Goal: Information Seeking & Learning: Learn about a topic

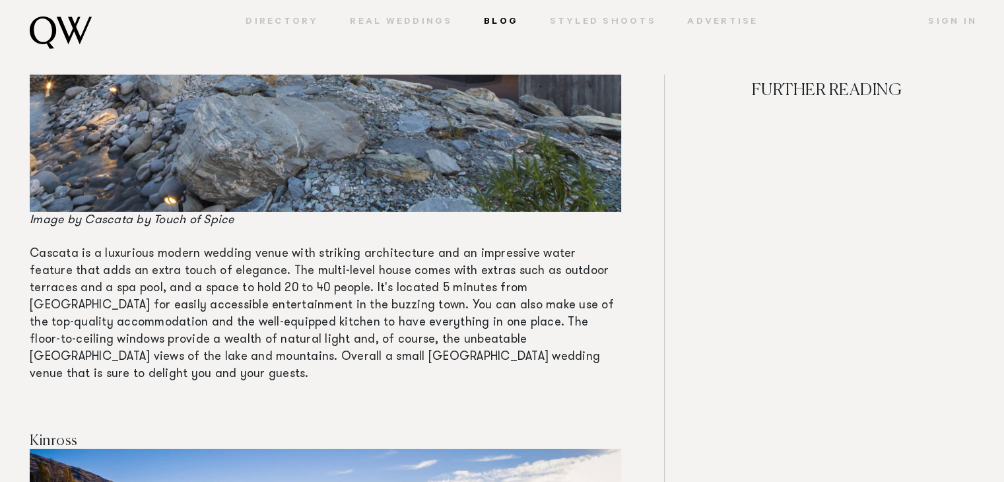
scroll to position [4154, 0]
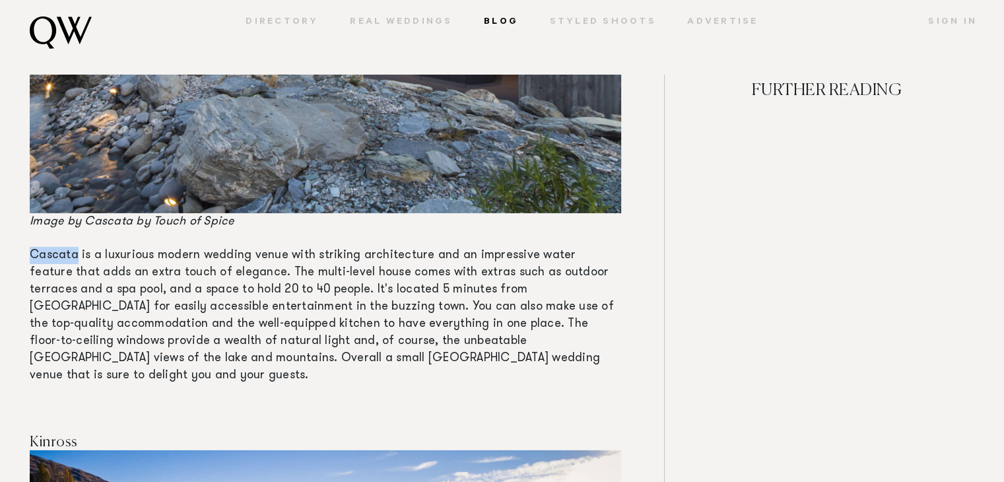
drag, startPoint x: 28, startPoint y: 253, endPoint x: 75, endPoint y: 253, distance: 46.9
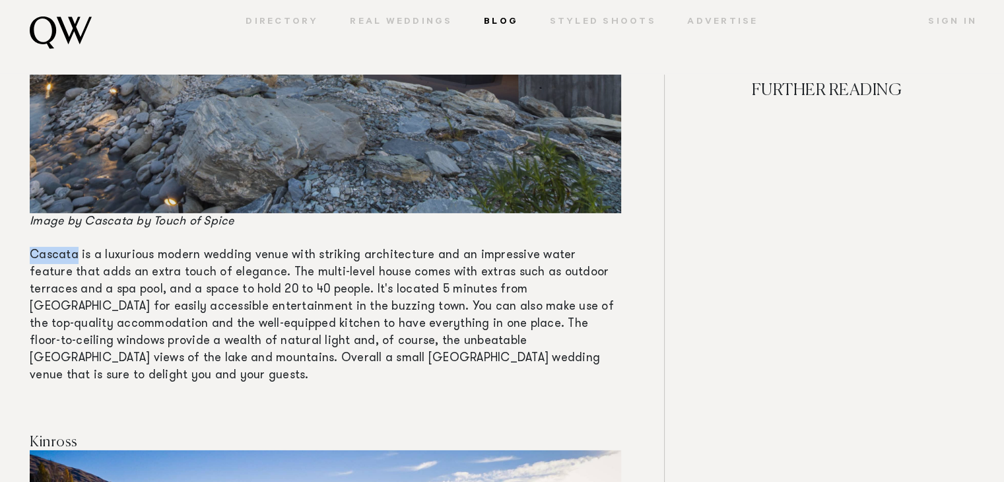
copy span "Cascata"
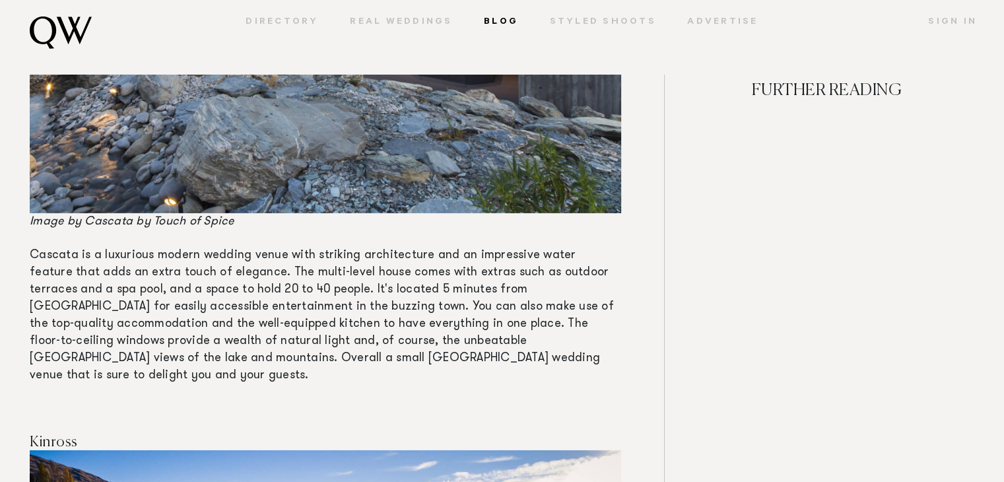
click at [579, 290] on span "Cascata is a luxurious modern wedding venue with striking architecture and an i…" at bounding box center [322, 316] width 584 height 132
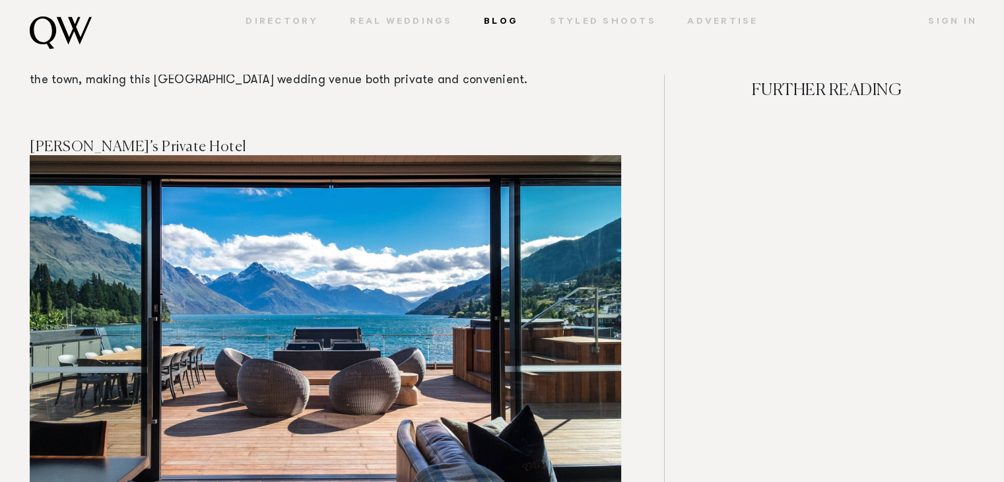
scroll to position [4994, 0]
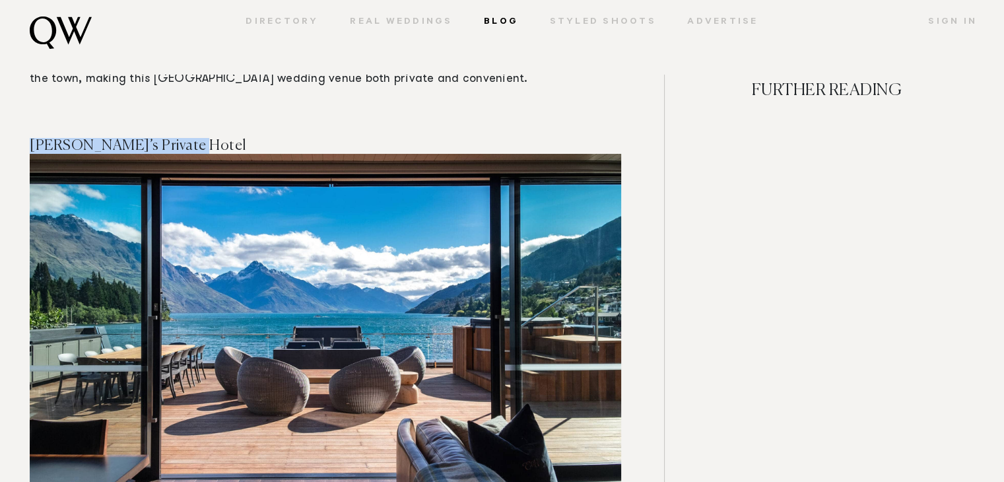
drag, startPoint x: 30, startPoint y: 127, endPoint x: 197, endPoint y: 126, distance: 167.1
click at [197, 138] on h4 "[PERSON_NAME]’s Private Hotel" at bounding box center [326, 146] width 592 height 16
copy span "[PERSON_NAME]’s Private Hotel"
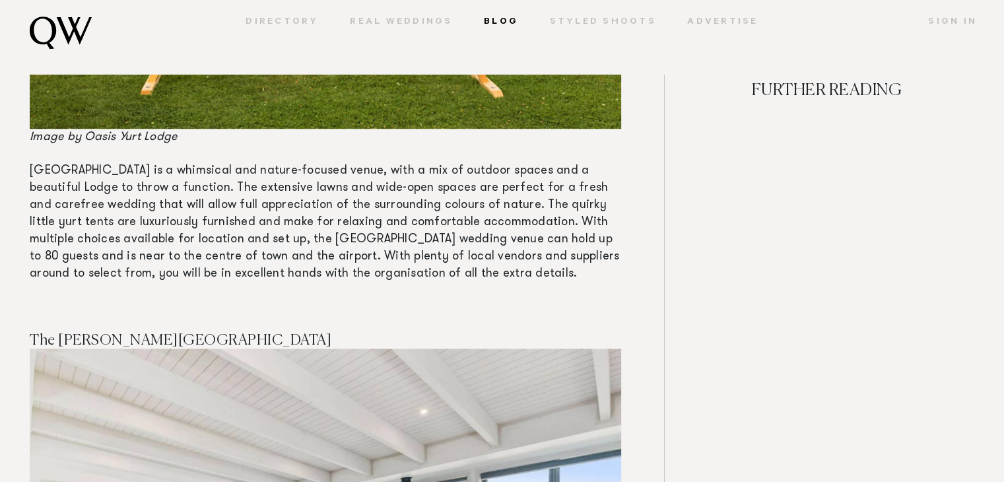
scroll to position [6024, 0]
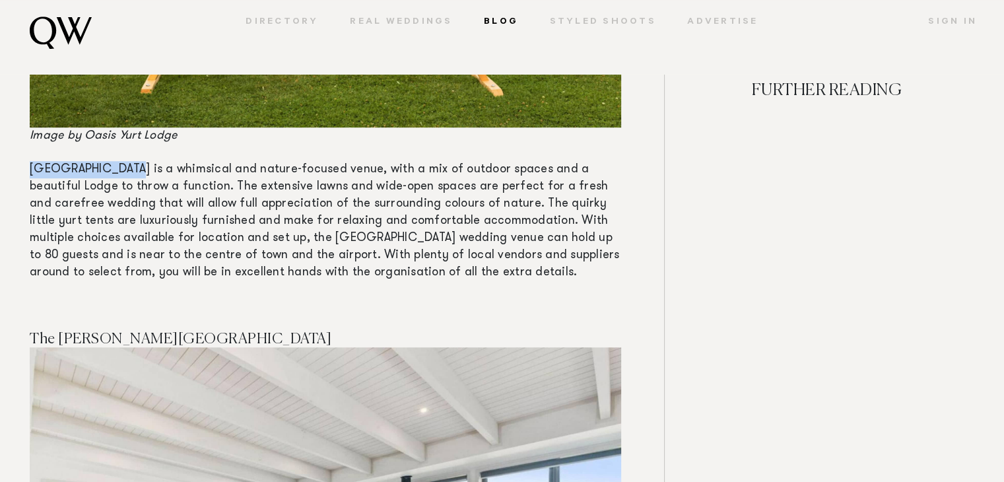
drag, startPoint x: 18, startPoint y: 151, endPoint x: 120, endPoint y: 146, distance: 101.8
copy span "Oasis [GEOGRAPHIC_DATA]"
click at [515, 205] on span "[GEOGRAPHIC_DATA] is a whimsical and nature-focused venue, with a mix of outdoo…" at bounding box center [325, 221] width 590 height 115
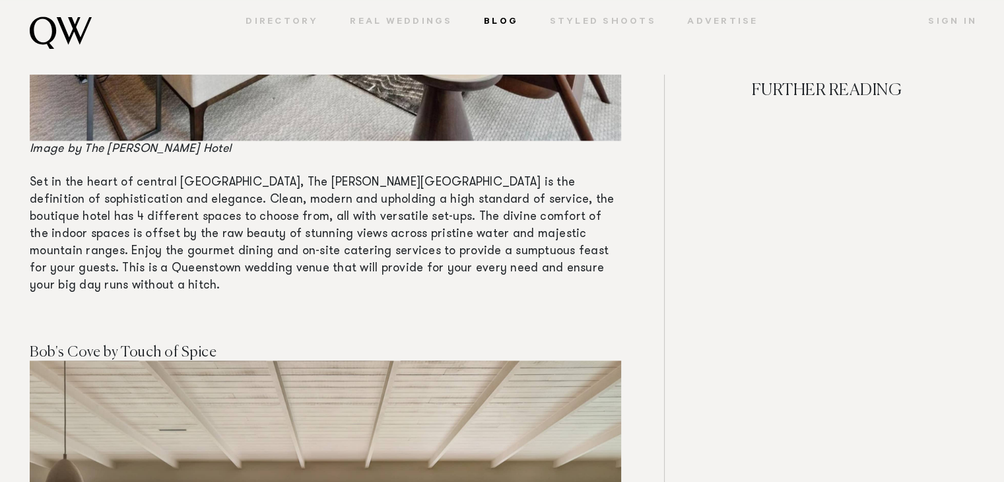
scroll to position [6666, 0]
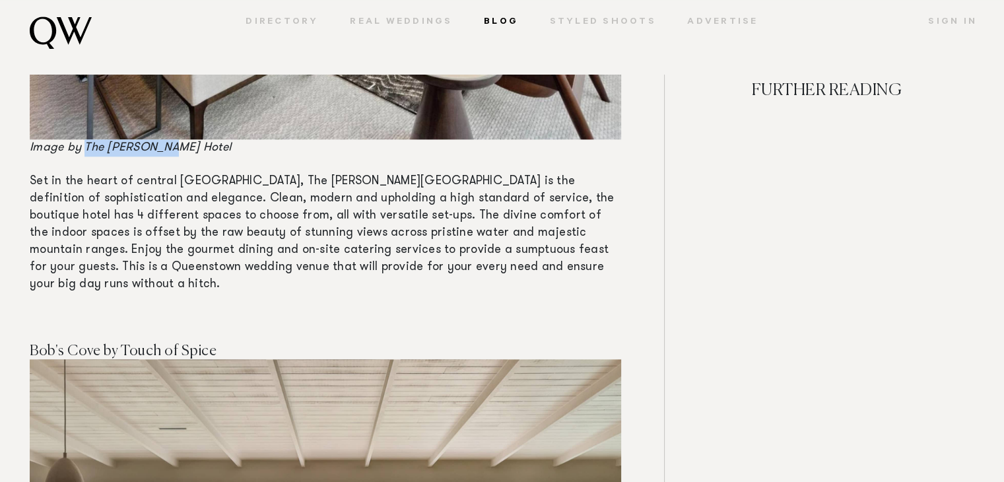
drag, startPoint x: 174, startPoint y: 131, endPoint x: 85, endPoint y: 137, distance: 90.1
copy span "The [PERSON_NAME][GEOGRAPHIC_DATA]"
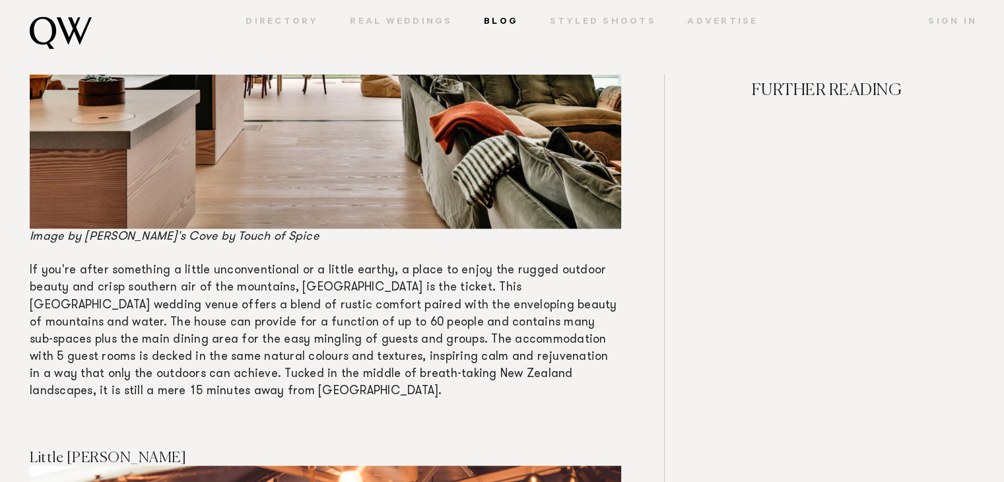
scroll to position [7231, 0]
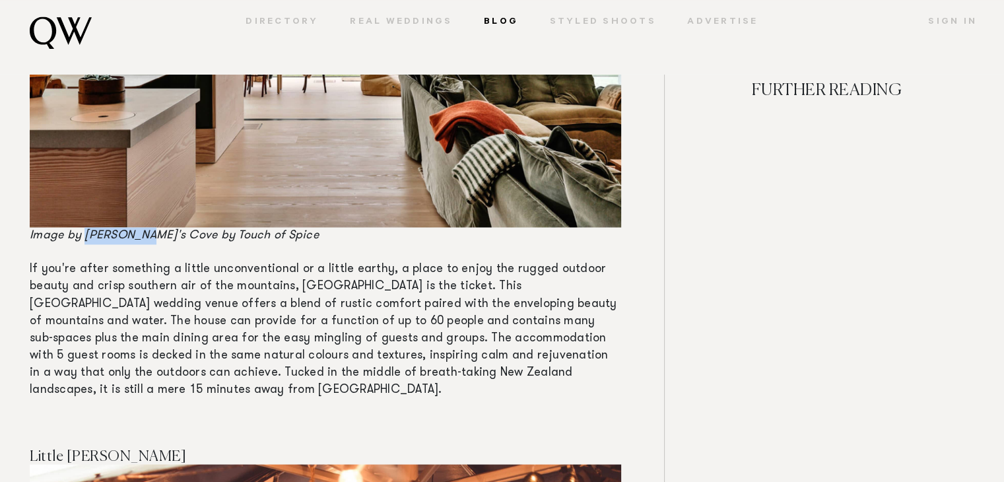
drag, startPoint x: 87, startPoint y: 204, endPoint x: 145, endPoint y: 204, distance: 58.1
click at [145, 230] on span "Image by [PERSON_NAME]'s Cove by Touch of Spice" at bounding box center [174, 236] width 289 height 12
copy span "[PERSON_NAME]'s Cove"
click at [378, 306] on span "If you're after something a little unconventional or a little earthy, a place t…" at bounding box center [324, 330] width 588 height 132
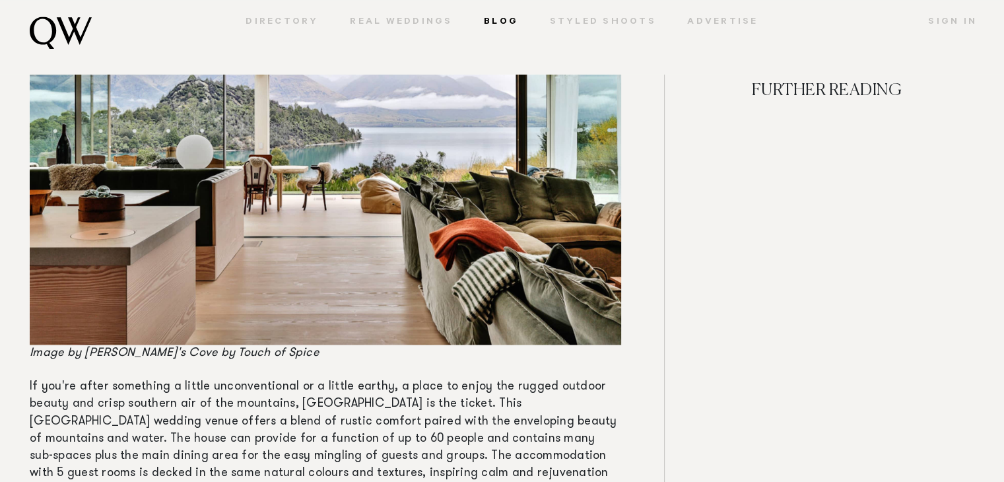
scroll to position [7113, 0]
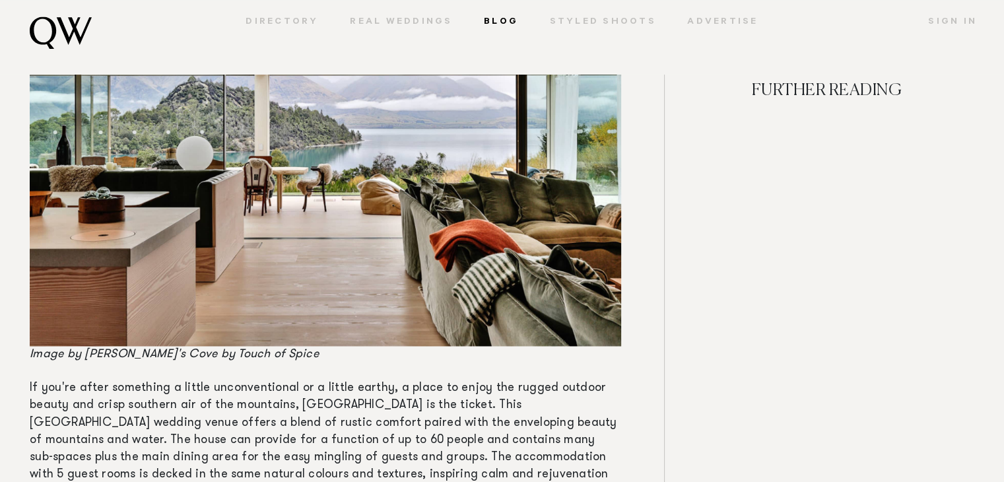
click at [391, 394] on span "If you're after something a little unconventional or a little earthy, a place t…" at bounding box center [324, 448] width 588 height 132
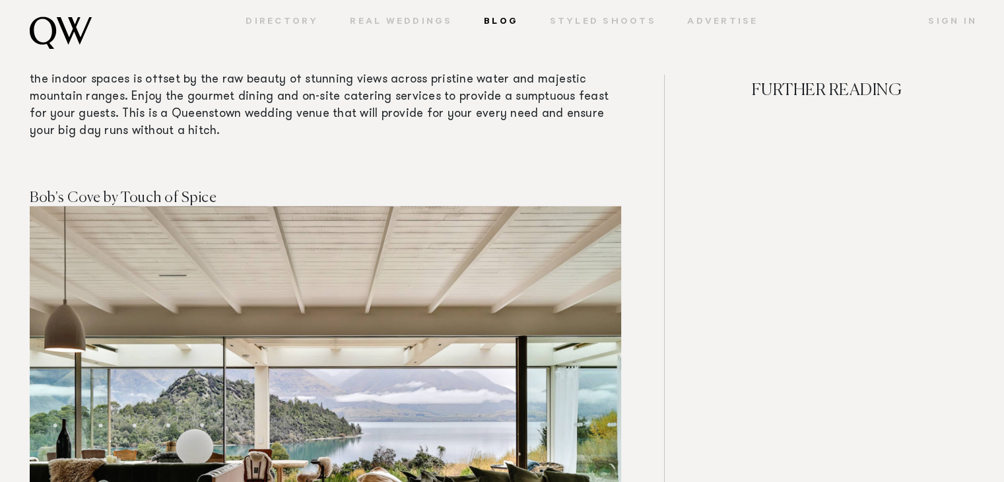
scroll to position [6818, 0]
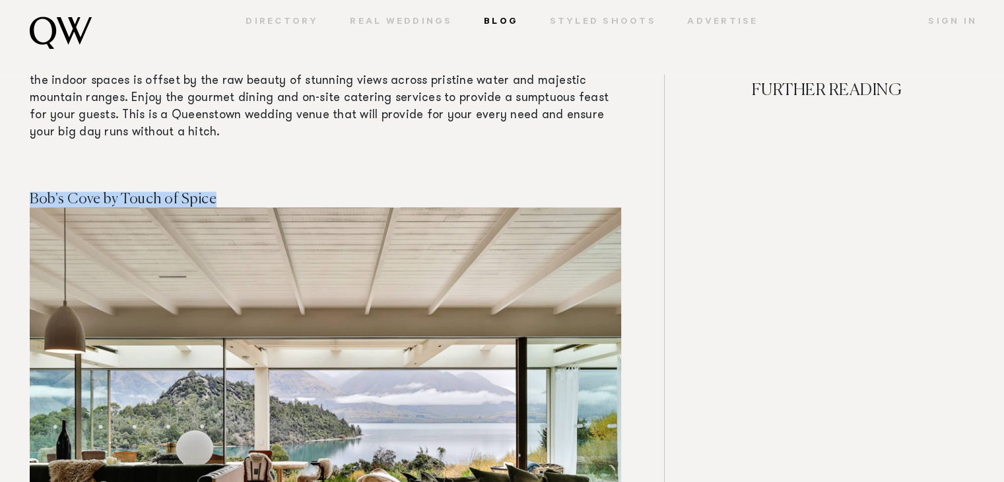
drag, startPoint x: 219, startPoint y: 164, endPoint x: 24, endPoint y: 168, distance: 194.8
copy span "Bob's Cove by Touch of Spice"
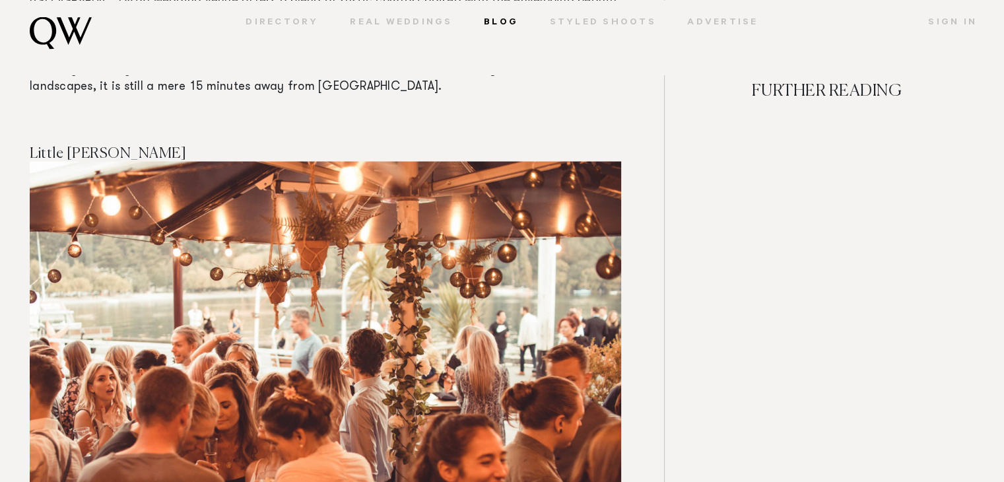
scroll to position [7535, 0]
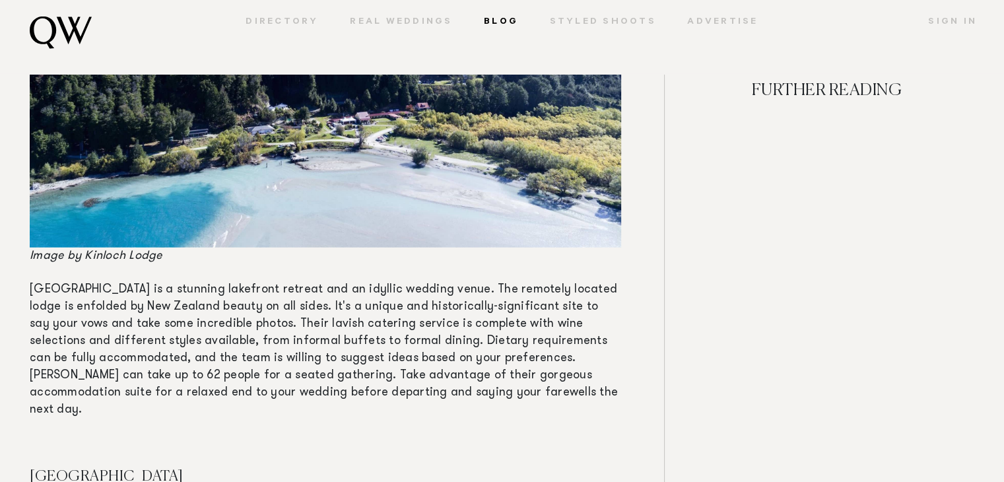
scroll to position [8502, 0]
drag, startPoint x: 85, startPoint y: 223, endPoint x: 172, endPoint y: 219, distance: 88.0
click at [172, 219] on p "Image by Kinloch Lodge" at bounding box center [326, 58] width 592 height 411
copy span "[GEOGRAPHIC_DATA]"
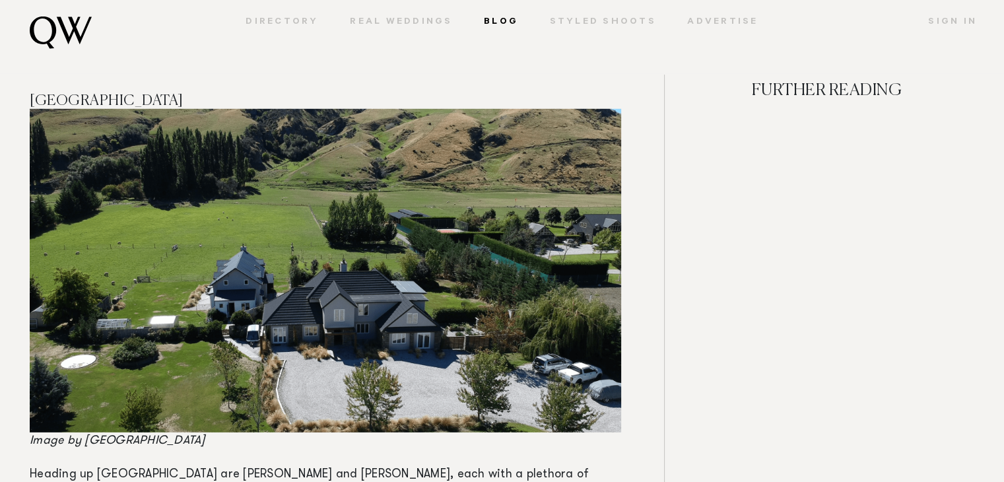
scroll to position [9038, 0]
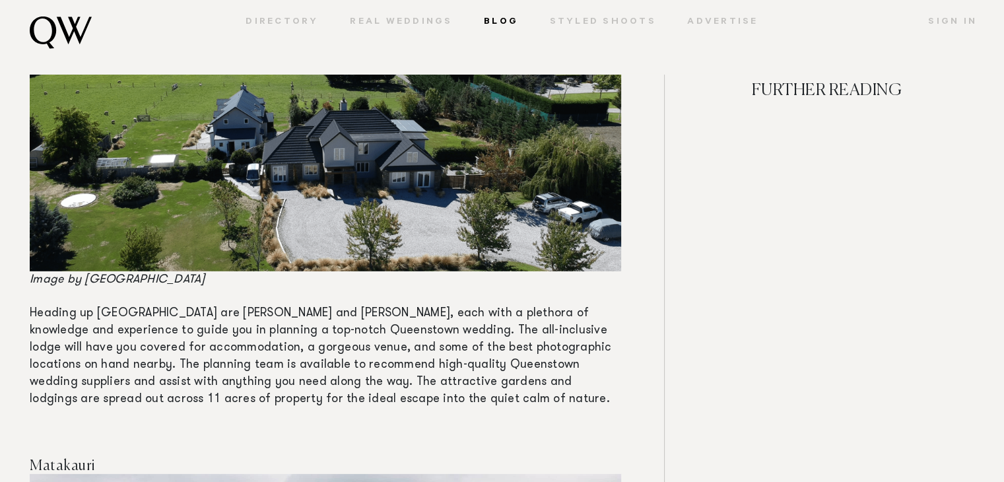
click at [402, 331] on span "Heading up [GEOGRAPHIC_DATA] are [PERSON_NAME] and [PERSON_NAME], each with a p…" at bounding box center [321, 357] width 582 height 98
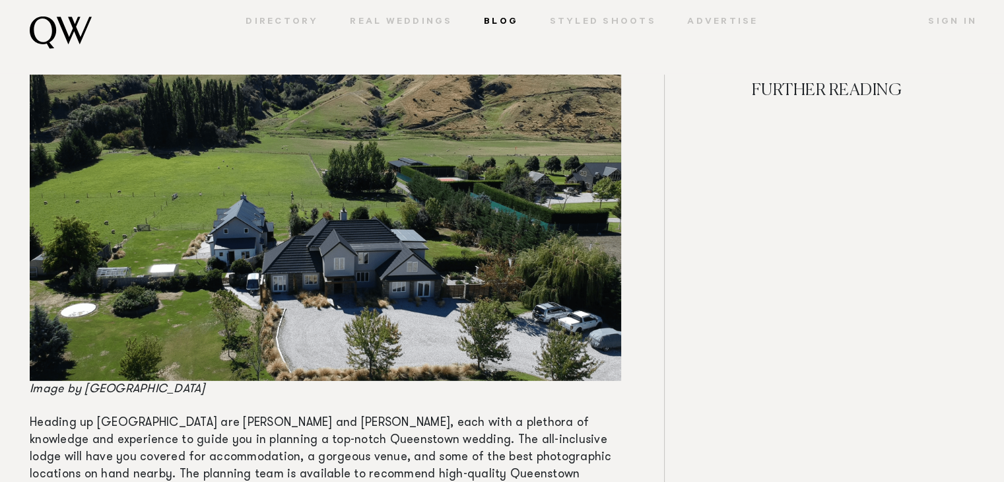
scroll to position [8927, 0]
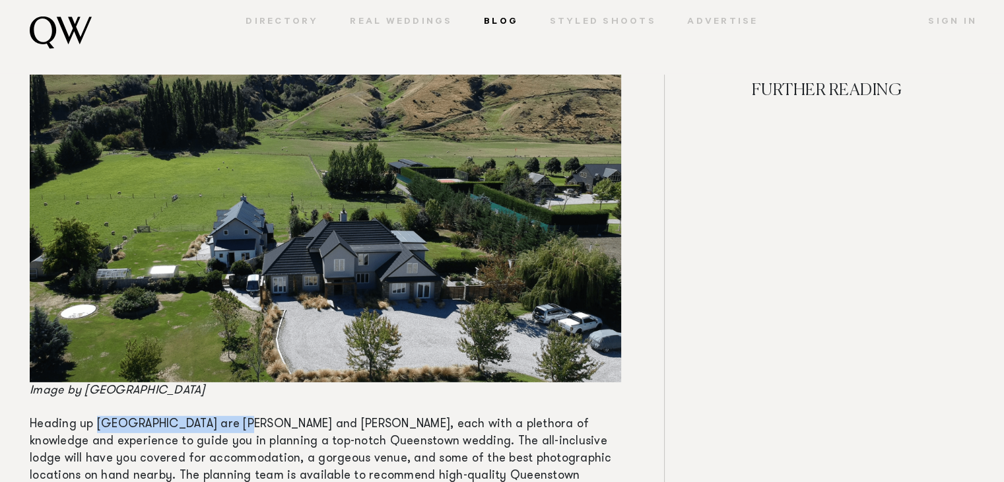
drag, startPoint x: 98, startPoint y: 379, endPoint x: 248, endPoint y: 374, distance: 150.0
click at [248, 419] on span "Heading up [GEOGRAPHIC_DATA] are [PERSON_NAME] and [PERSON_NAME], each with a p…" at bounding box center [321, 468] width 582 height 98
copy span "[GEOGRAPHIC_DATA]"
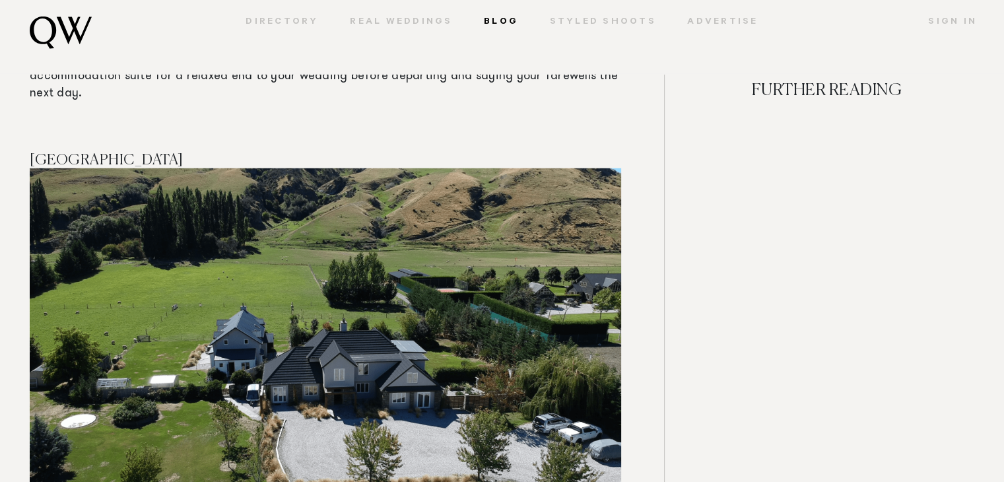
scroll to position [8836, 0]
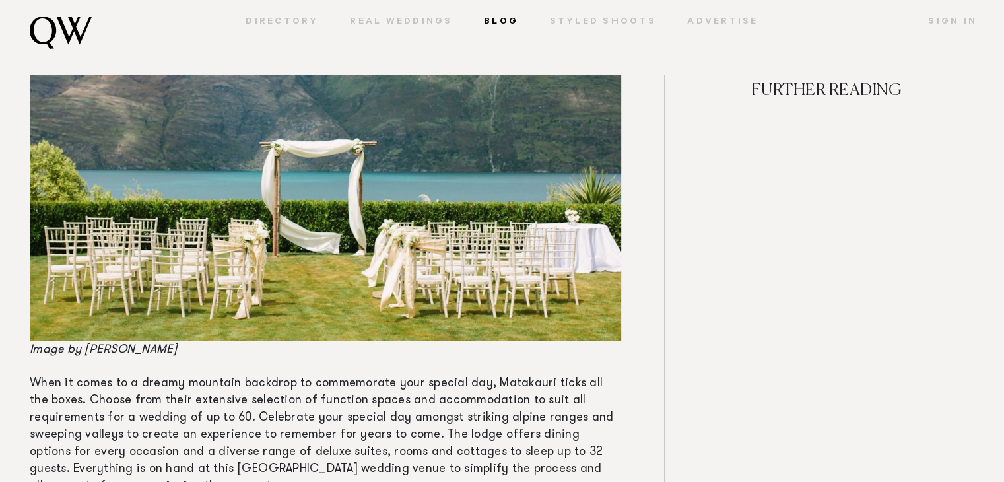
scroll to position [9605, 0]
drag, startPoint x: 148, startPoint y: 299, endPoint x: 88, endPoint y: 295, distance: 60.3
click at [88, 295] on p "Image by [PERSON_NAME]" at bounding box center [326, 133] width 592 height 451
copy span "Matakauri"
click at [460, 412] on span "When it comes to a dreamy mountain backdrop to commemorate your special day, Ma…" at bounding box center [322, 435] width 584 height 115
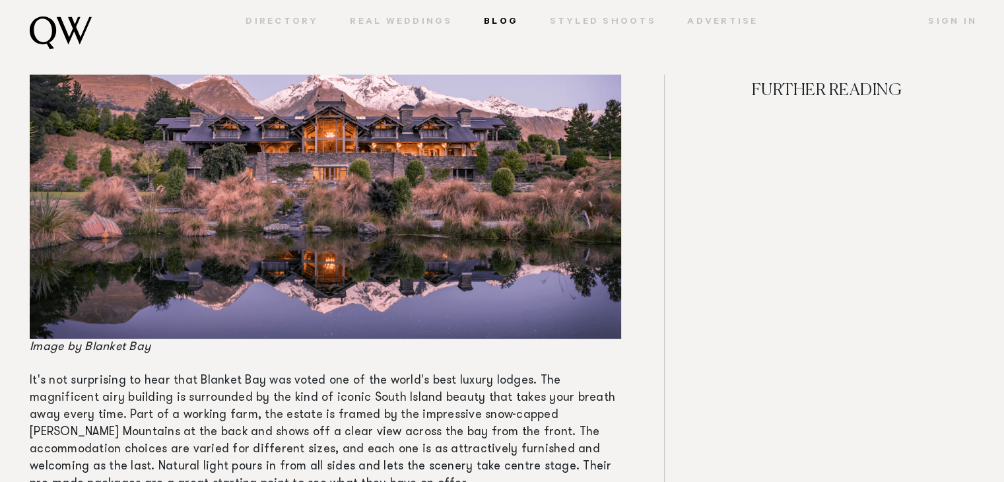
scroll to position [10154, 0]
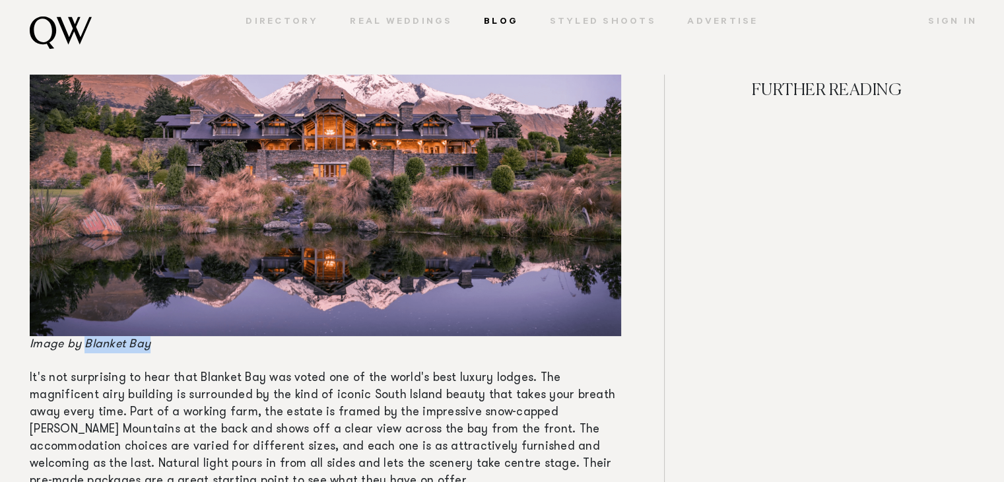
drag, startPoint x: 148, startPoint y: 297, endPoint x: 85, endPoint y: 299, distance: 63.4
click at [85, 339] on span "Image by Blanket Bay" at bounding box center [90, 345] width 121 height 12
copy span "Blanket Bay"
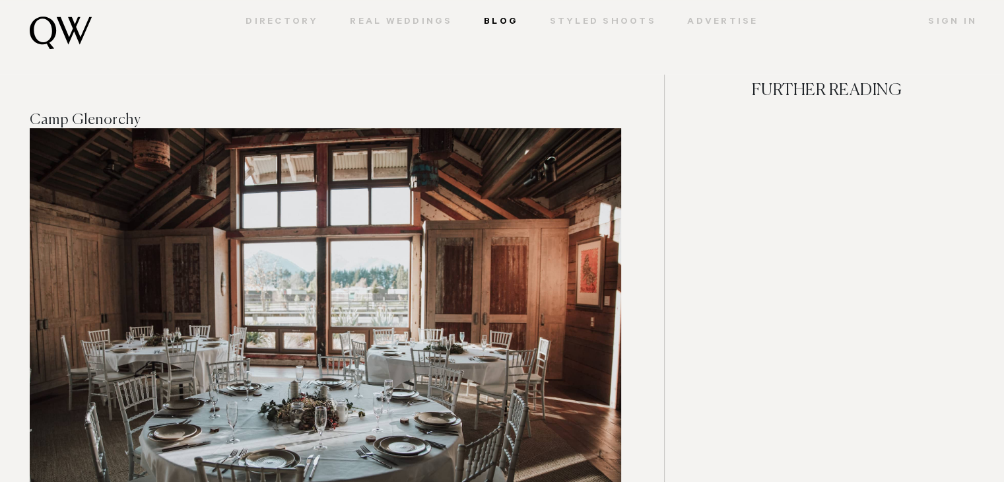
scroll to position [488, 0]
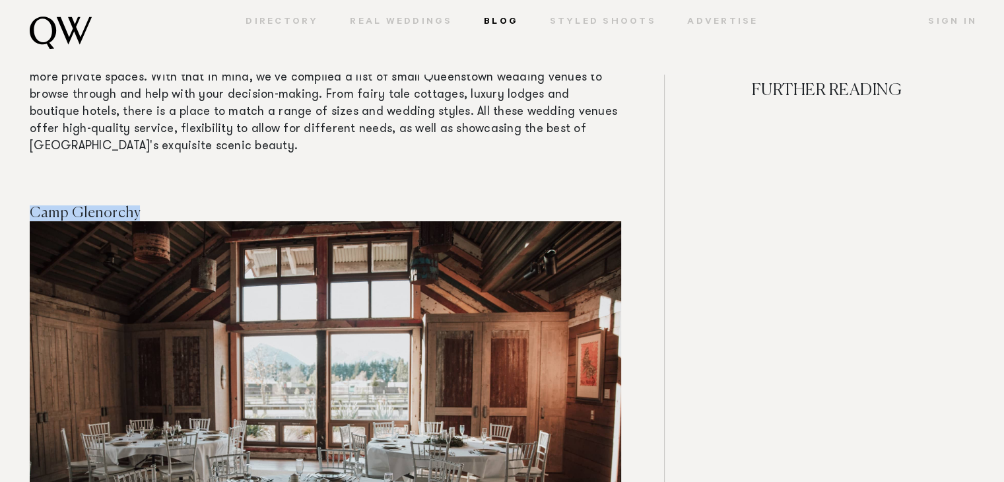
drag, startPoint x: 132, startPoint y: 210, endPoint x: 32, endPoint y: 196, distance: 101.3
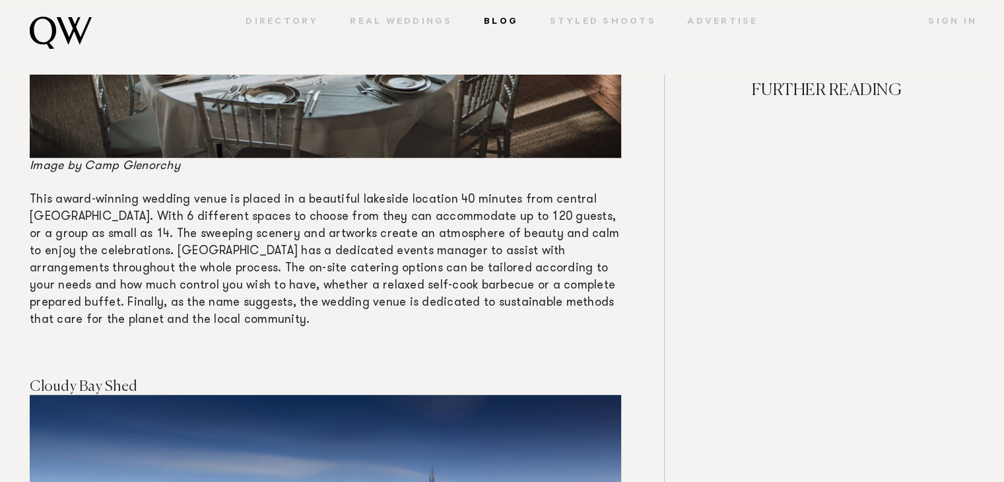
scroll to position [947, 0]
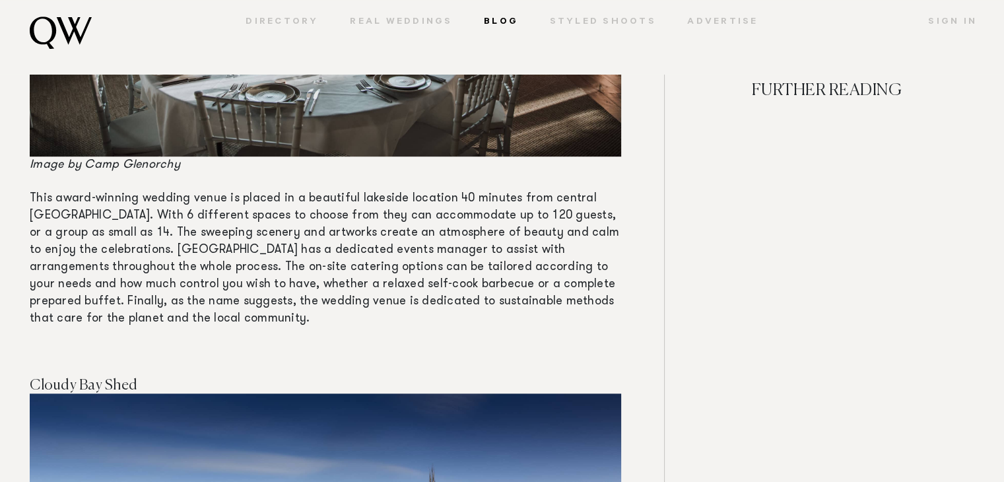
click at [349, 262] on span "This award-winning wedding venue is placed in a beautiful lakeside location 40 …" at bounding box center [325, 259] width 590 height 132
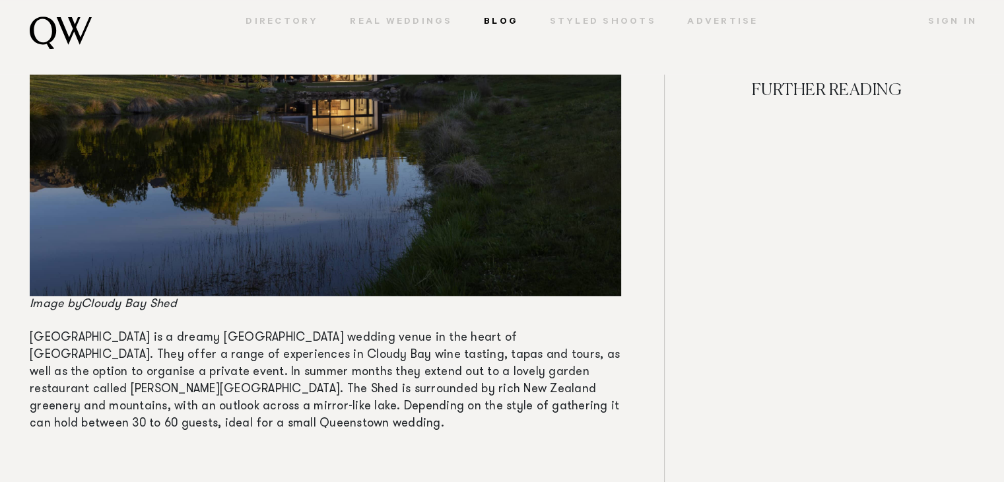
scroll to position [1481, 0]
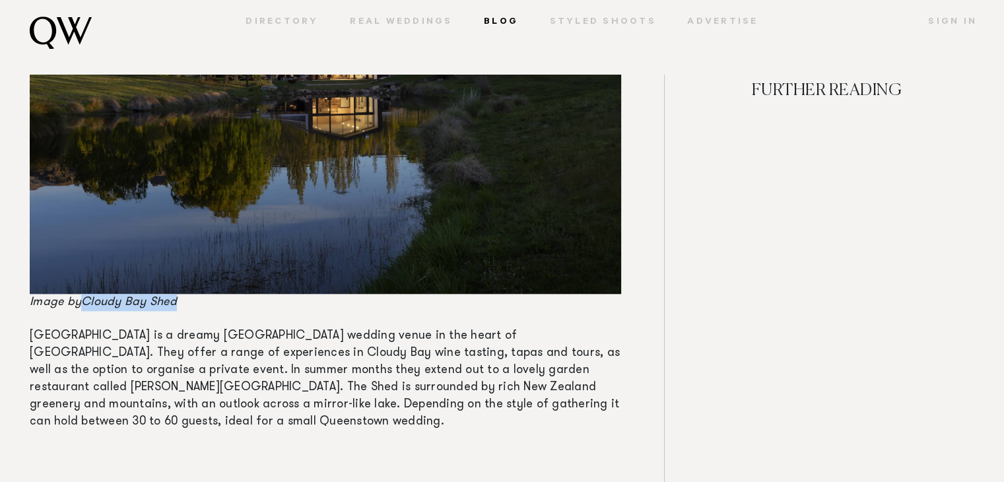
drag, startPoint x: 188, startPoint y: 306, endPoint x: 87, endPoint y: 300, distance: 101.3
click at [87, 300] on p "Image by Cloudy Bay Shed" at bounding box center [326, 85] width 592 height 451
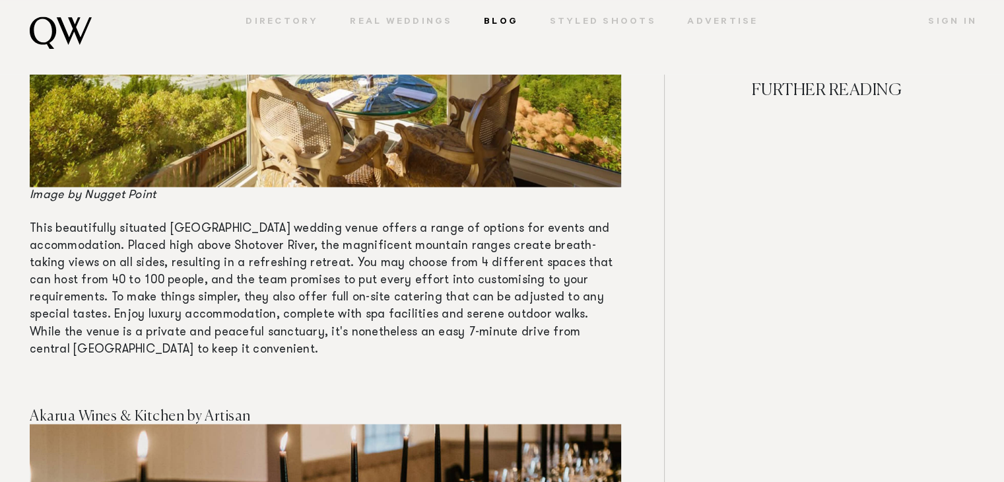
scroll to position [2186, 0]
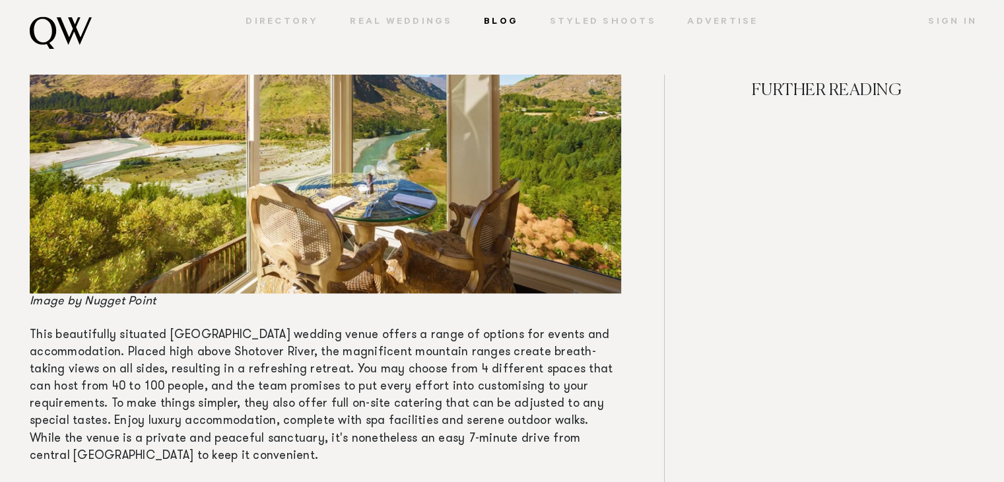
scroll to position [2078, 0]
click at [228, 378] on p "This beautifully situated [GEOGRAPHIC_DATA] wedding venue offers a range of opt…" at bounding box center [326, 396] width 592 height 137
drag, startPoint x: 174, startPoint y: 302, endPoint x: 108, endPoint y: 297, distance: 66.2
click at [108, 297] on p "Image by Nugget Point" at bounding box center [326, 105] width 592 height 411
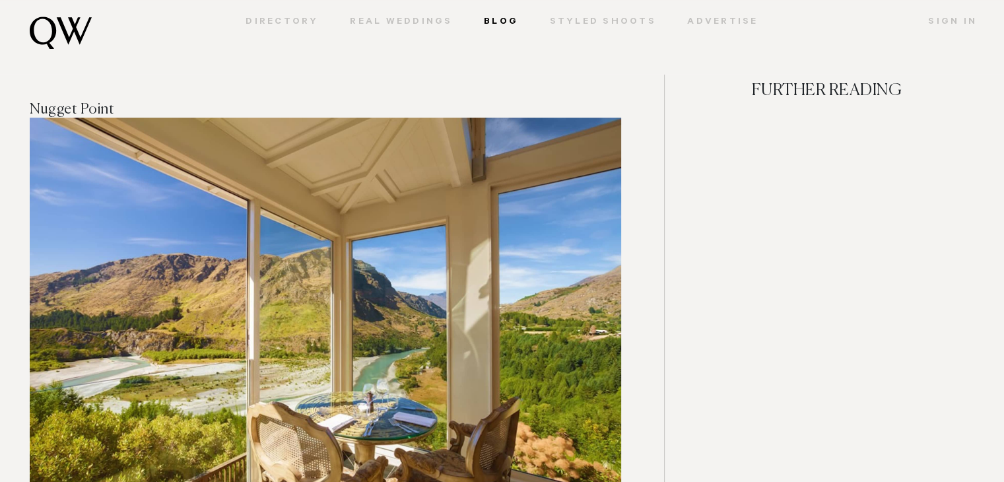
scroll to position [1858, 0]
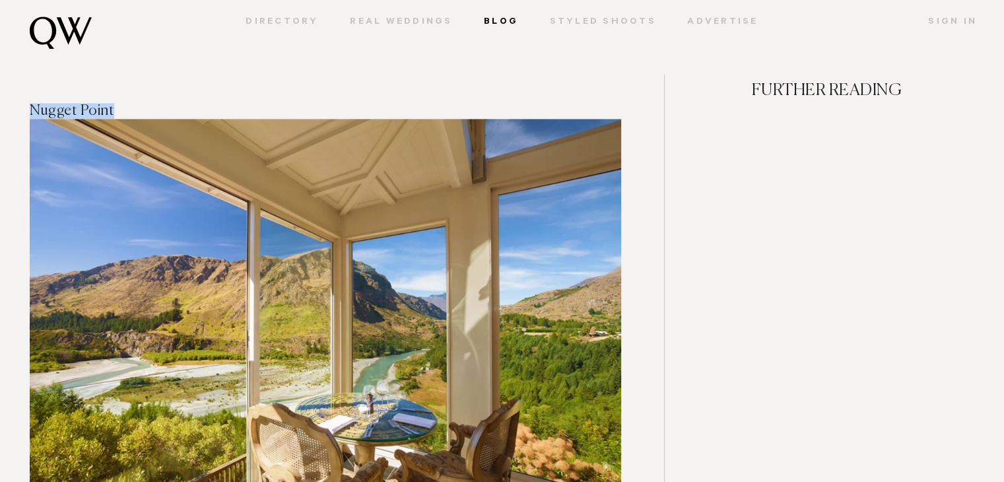
drag, startPoint x: 113, startPoint y: 102, endPoint x: 24, endPoint y: 109, distance: 88.7
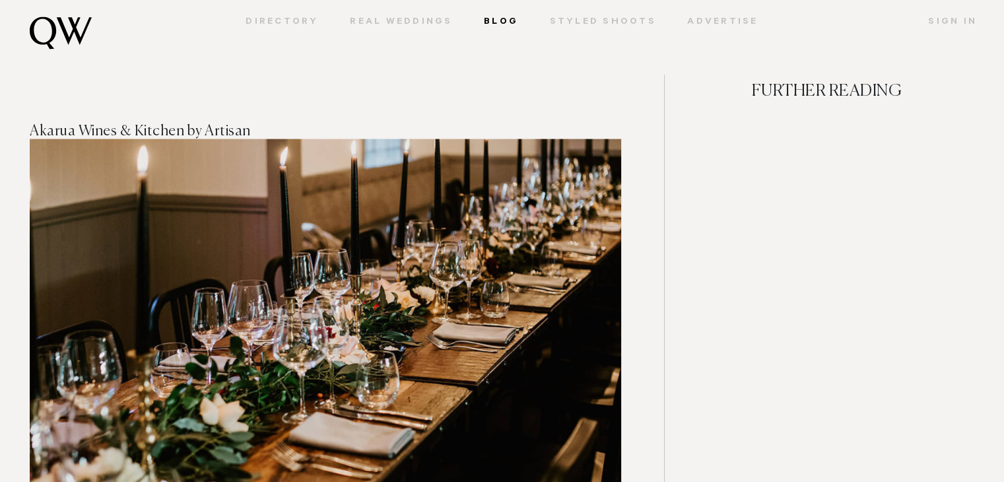
scroll to position [2461, 0]
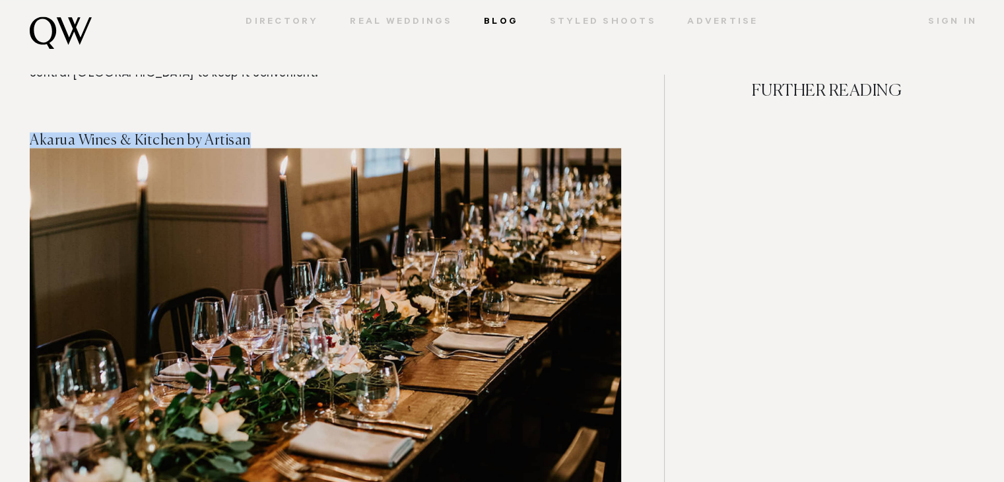
drag, startPoint x: 27, startPoint y: 137, endPoint x: 243, endPoint y: 136, distance: 216.0
